Goal: Information Seeking & Learning: Learn about a topic

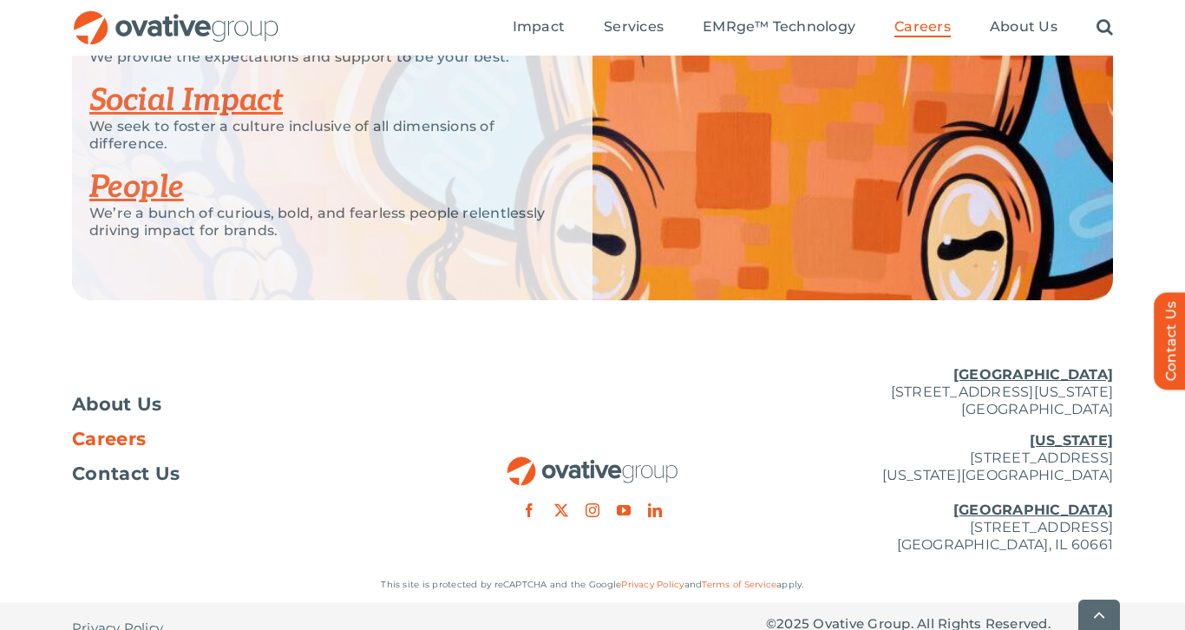
scroll to position [3536, 0]
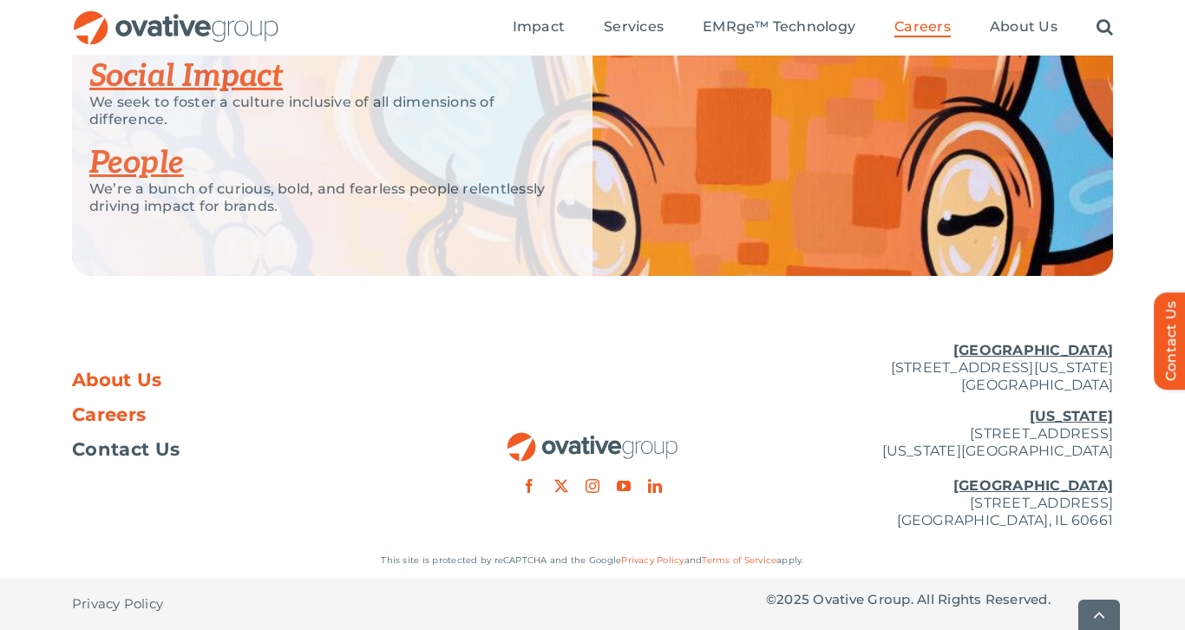
click at [106, 379] on span "About Us" at bounding box center [117, 379] width 90 height 17
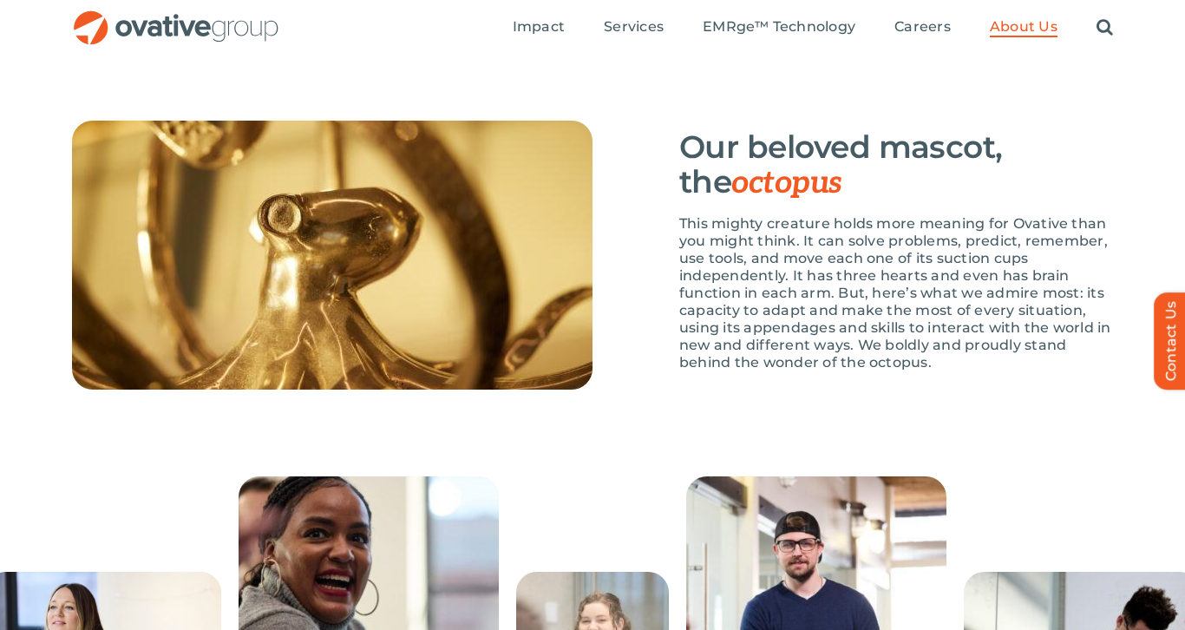
scroll to position [2552, 0]
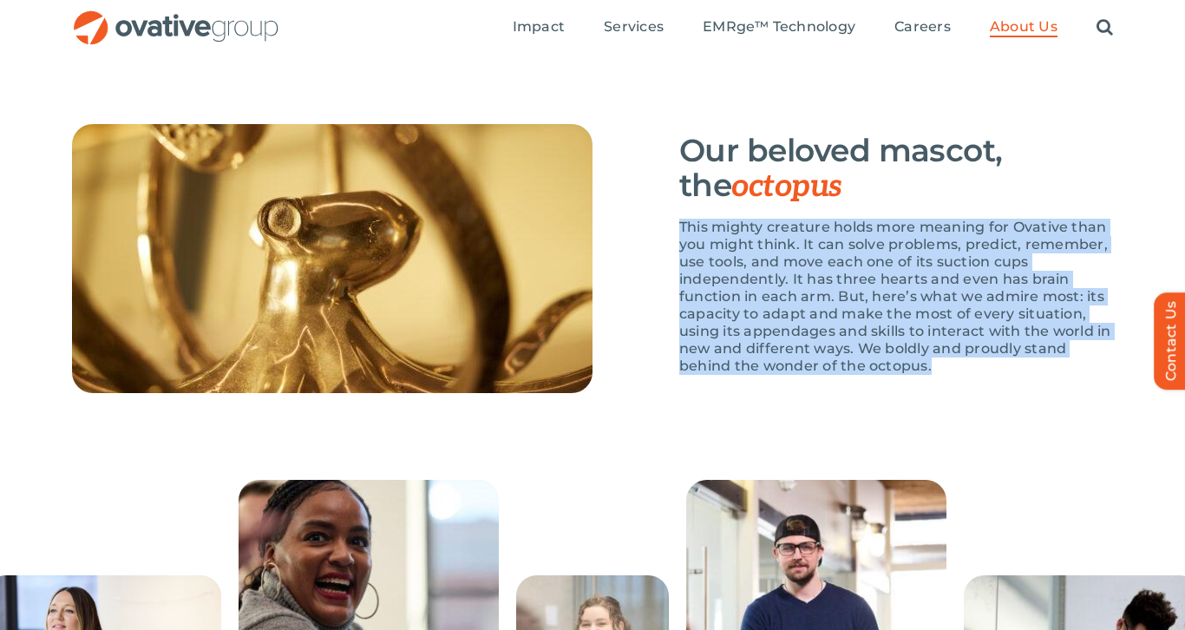
drag, startPoint x: 674, startPoint y: 278, endPoint x: 949, endPoint y: 427, distance: 312.9
click at [950, 393] on div "Our beloved mascot, the octopus This mighty creature holds more meaning for Ova…" at bounding box center [853, 258] width 521 height 269
copy p "This mighty creature holds more meaning for Ovative than you might think. It ca…"
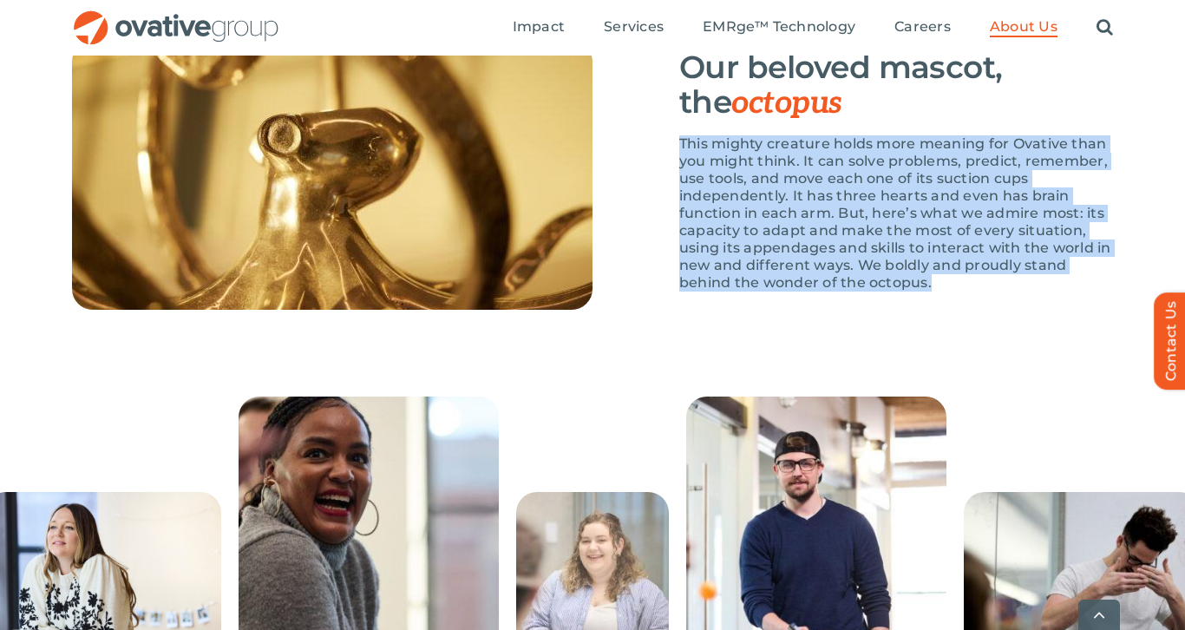
scroll to position [2666, 0]
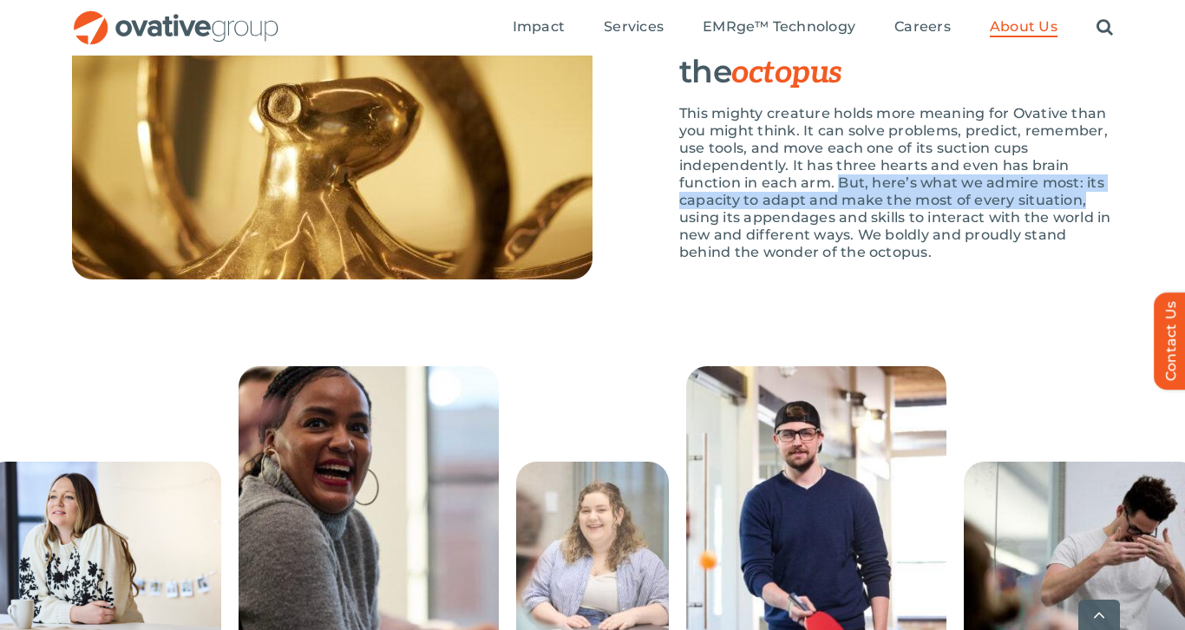
drag, startPoint x: 839, startPoint y: 238, endPoint x: 1088, endPoint y: 256, distance: 249.7
click at [1088, 256] on p "This mighty creature holds more meaning for Ovative than you might think. It ca…" at bounding box center [896, 183] width 434 height 156
copy p "But, here’s what we admire most: its capacity to adapt and make the most of eve…"
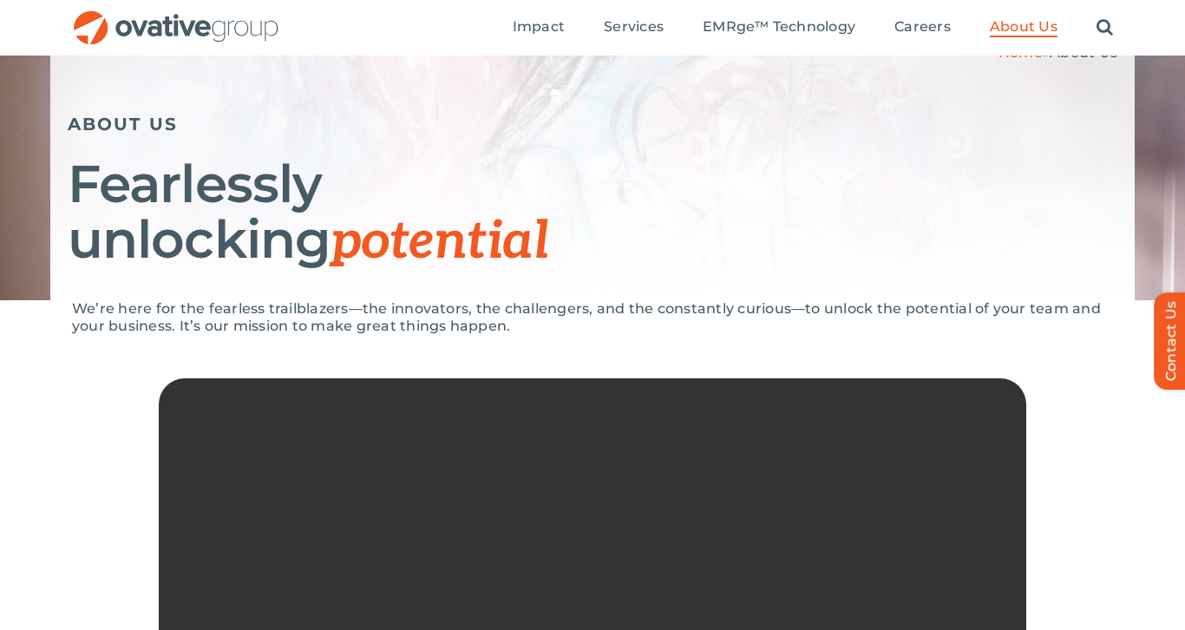
scroll to position [0, 0]
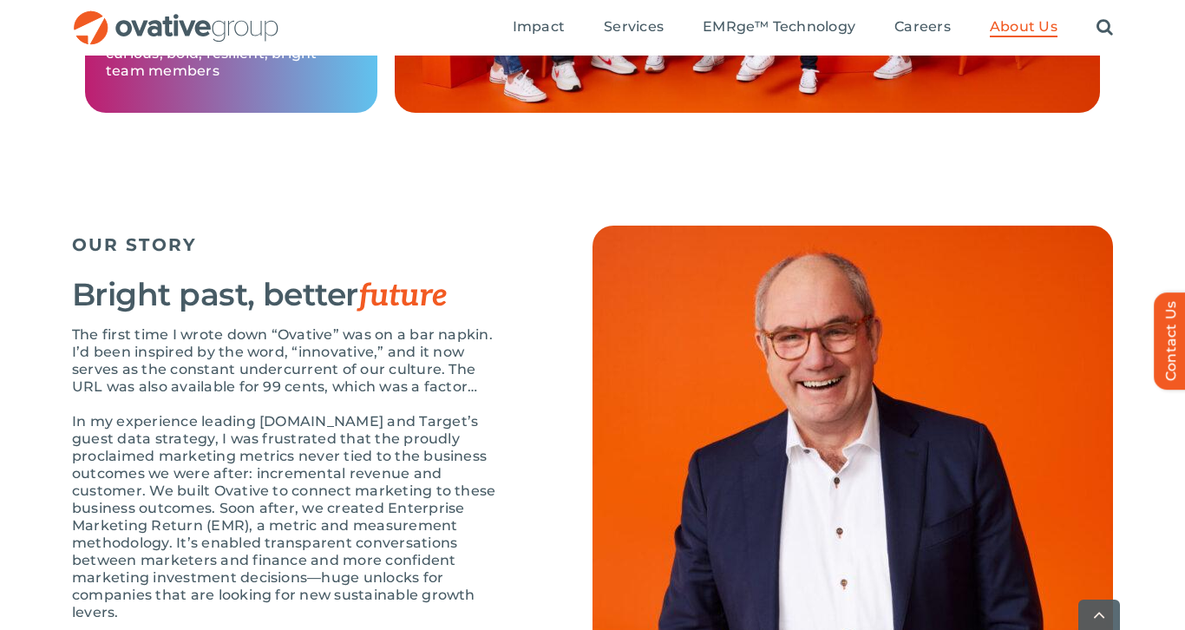
scroll to position [1654, 0]
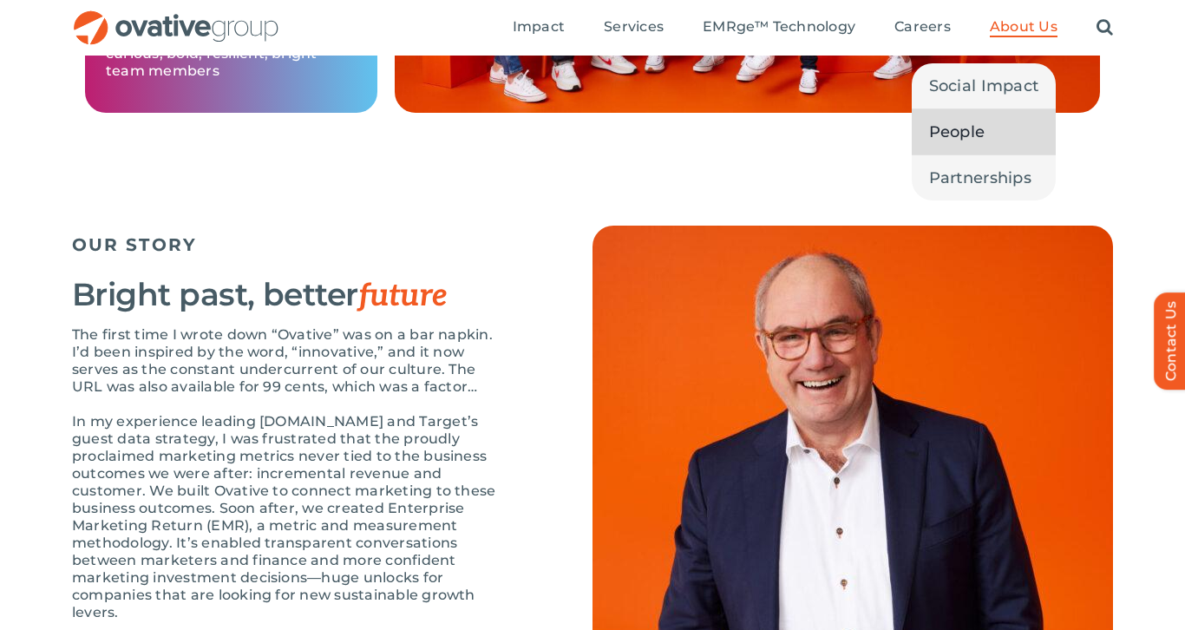
click at [982, 132] on span "People" at bounding box center [957, 132] width 56 height 24
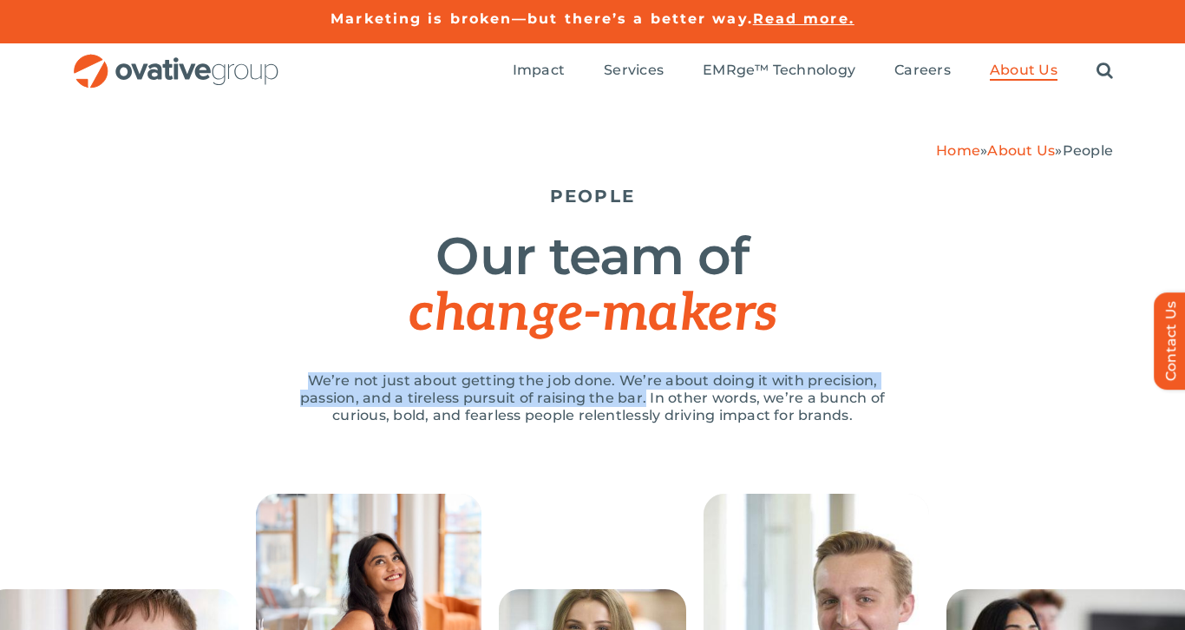
drag, startPoint x: 309, startPoint y: 378, endPoint x: 647, endPoint y: 398, distance: 339.0
click at [647, 398] on p "We’re not just about getting the job done. We’re about doing it with precision,…" at bounding box center [592, 398] width 625 height 52
copy p "We’re not just about getting the job done. We’re about doing it with precision,…"
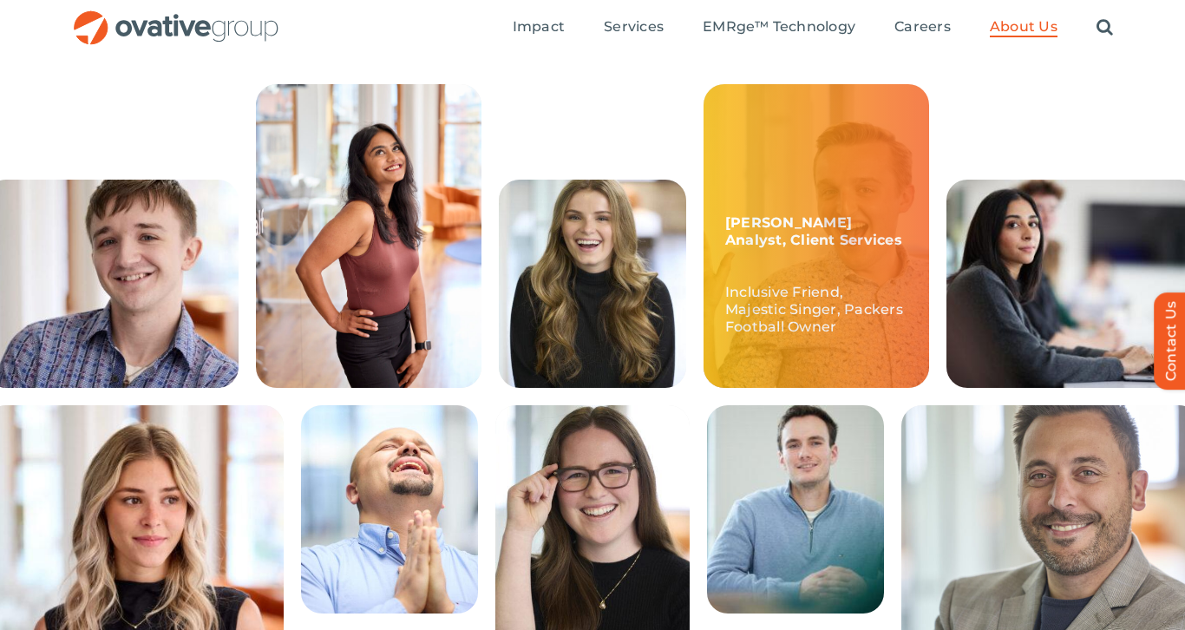
scroll to position [261, 0]
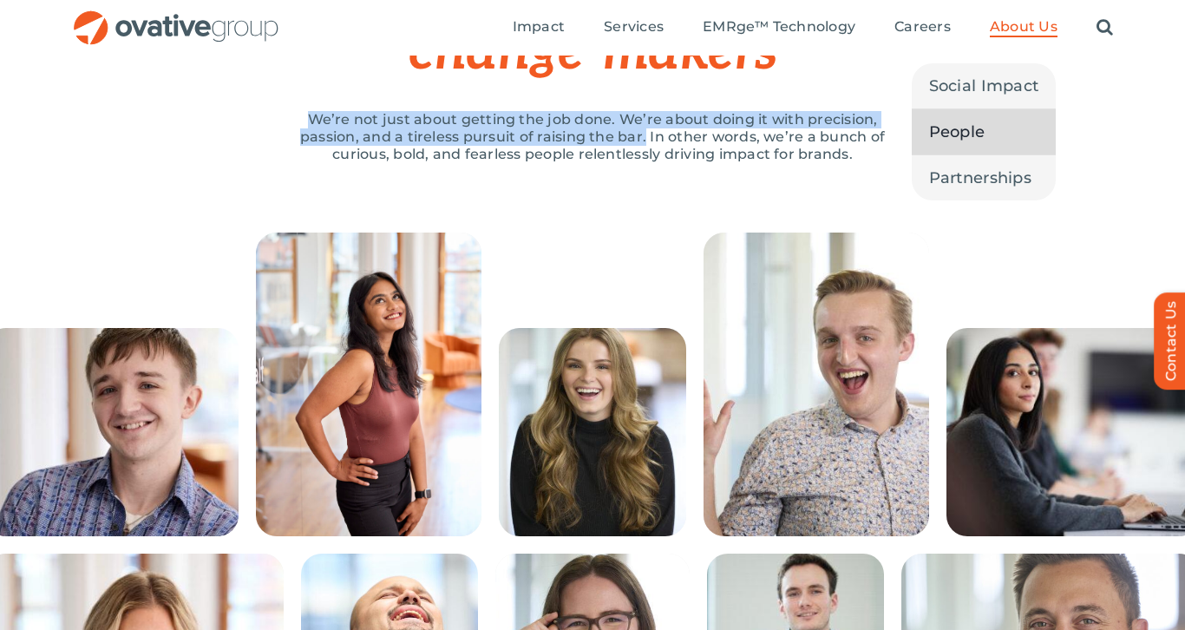
click at [1032, 24] on span "About Us" at bounding box center [1024, 26] width 68 height 17
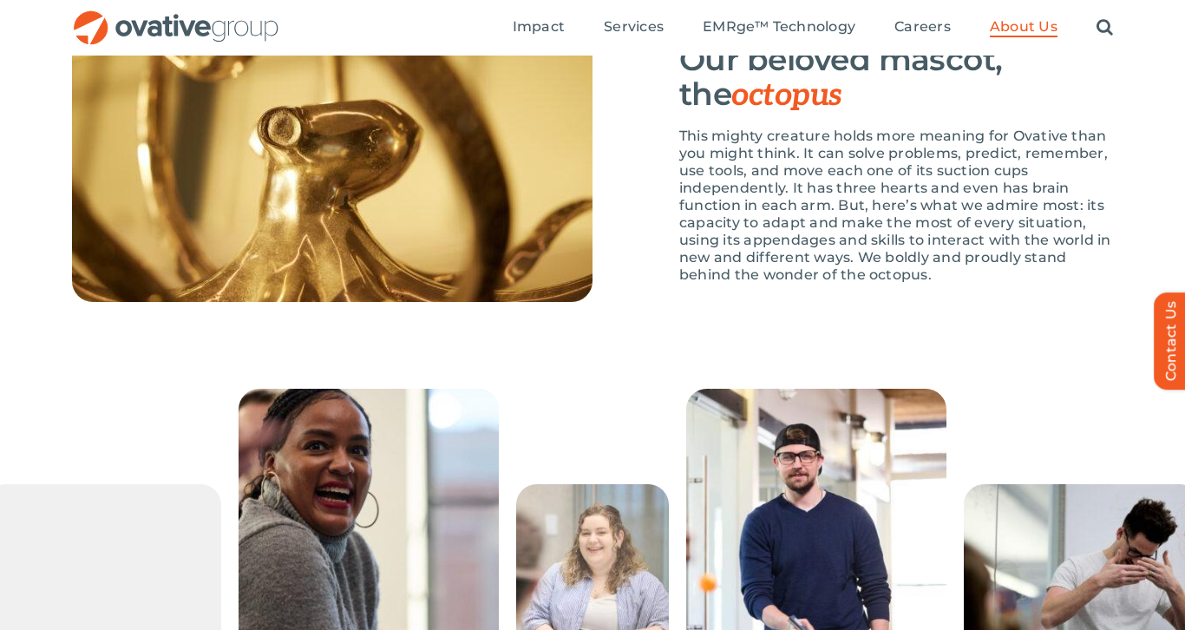
scroll to position [1595, 0]
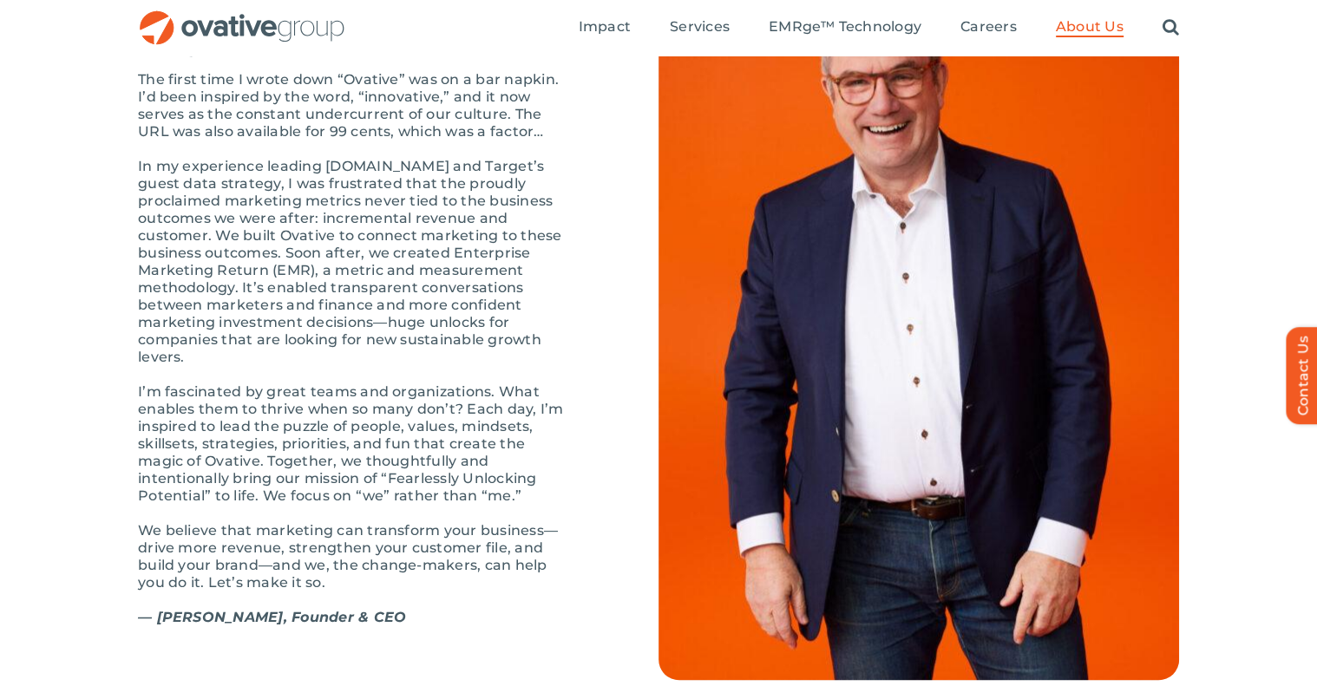
scroll to position [1869, 0]
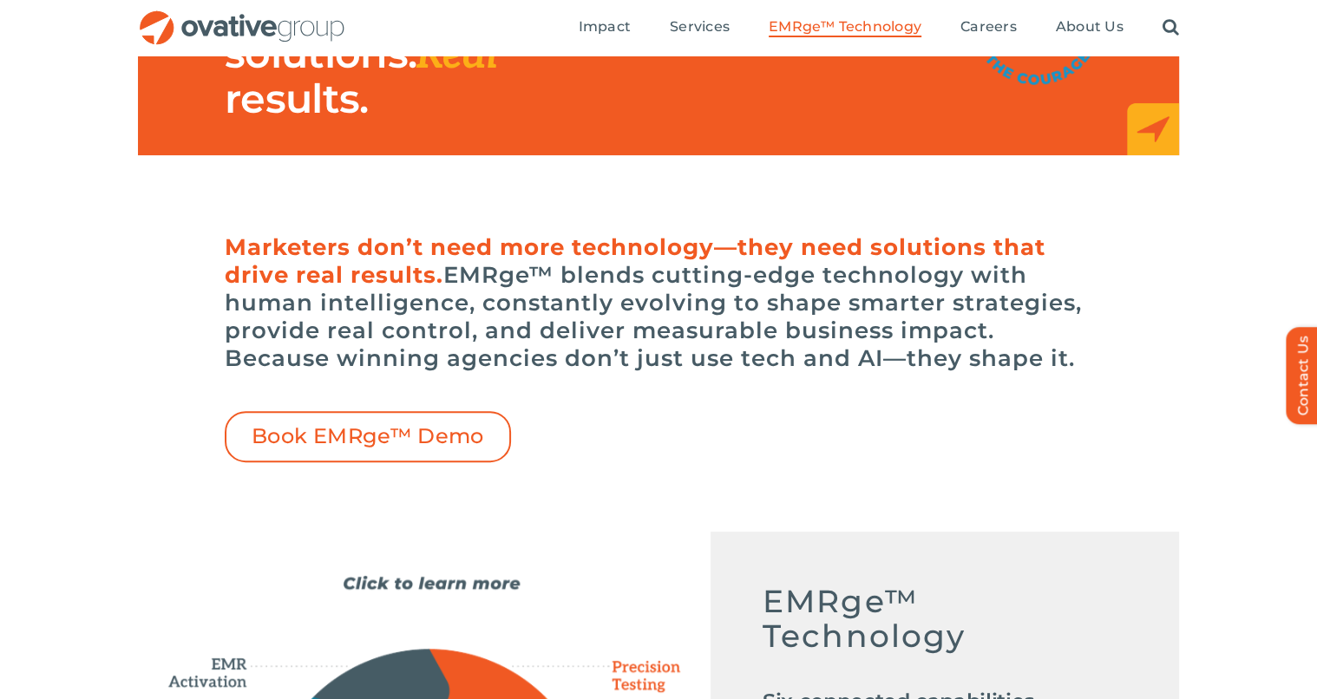
scroll to position [339, 0]
